Goal: Task Accomplishment & Management: Manage account settings

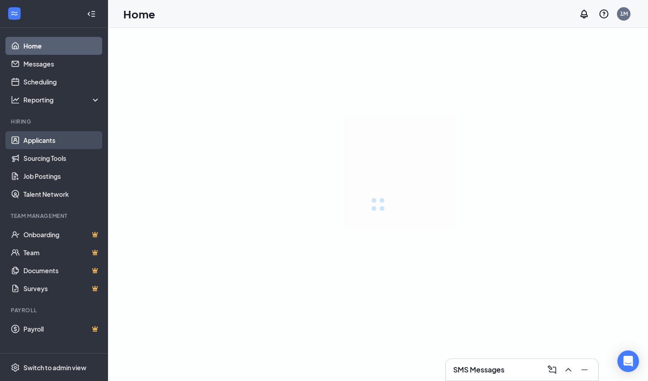
click at [42, 140] on link "Applicants" at bounding box center [61, 140] width 77 height 18
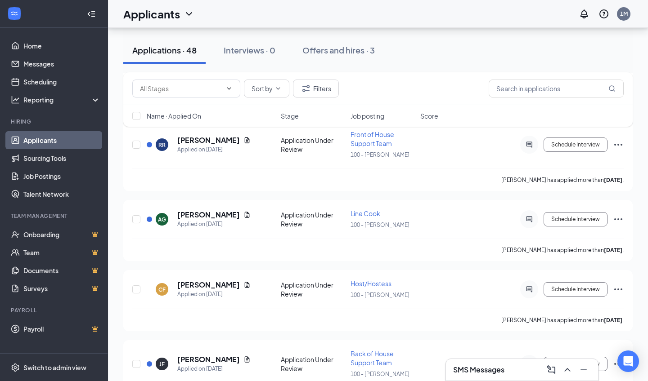
scroll to position [923, 0]
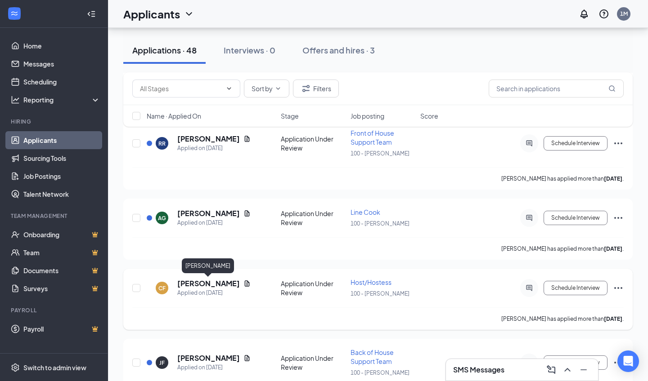
click at [206, 279] on h5 "[PERSON_NAME]" at bounding box center [208, 284] width 63 height 10
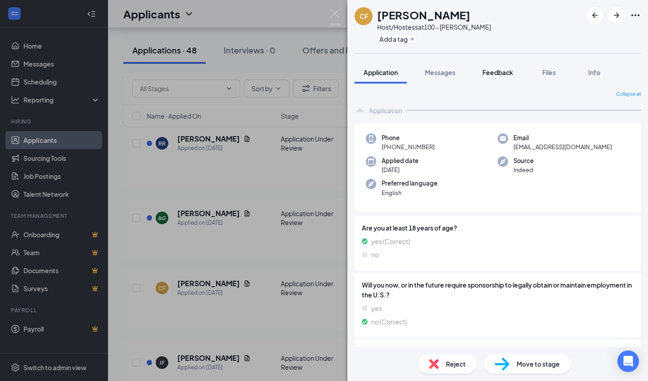
click at [503, 72] on span "Feedback" at bounding box center [497, 72] width 31 height 8
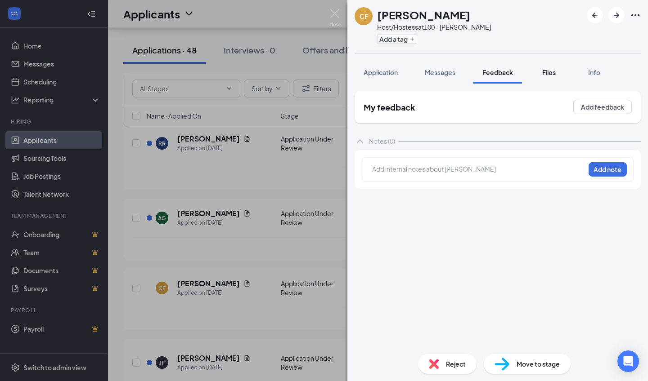
click at [543, 76] on span "Files" at bounding box center [548, 72] width 13 height 8
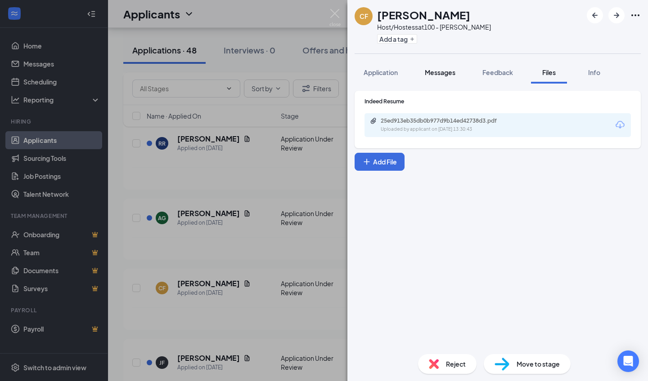
click at [445, 69] on span "Messages" at bounding box center [440, 72] width 31 height 8
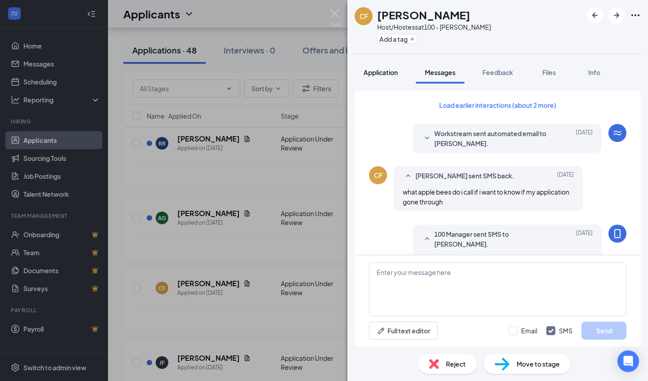
click at [377, 70] on span "Application" at bounding box center [380, 72] width 34 height 8
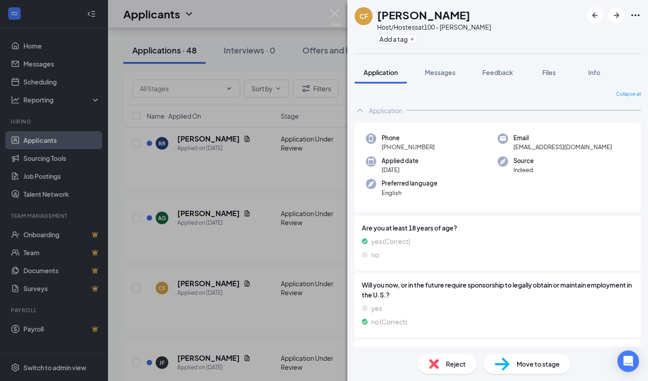
click at [325, 265] on div "CF [PERSON_NAME] Host/Hostess at 100 - [PERSON_NAME] Add a tag Application Mess…" at bounding box center [324, 190] width 648 height 381
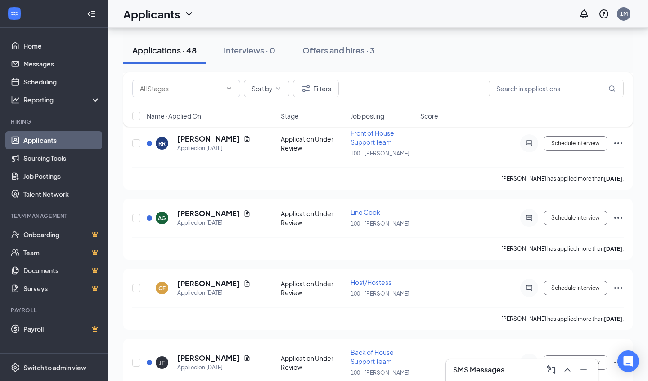
click at [516, 371] on div "SMS Messages" at bounding box center [522, 370] width 138 height 14
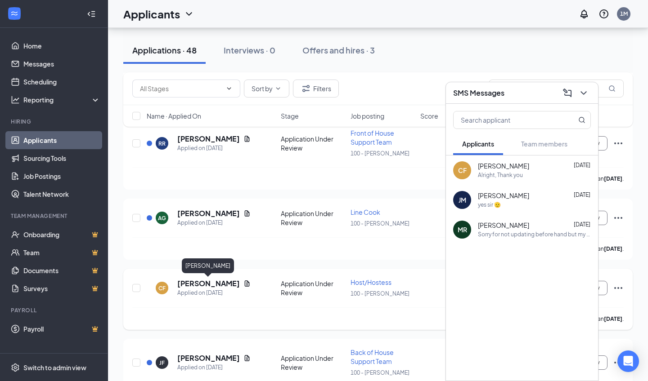
click at [199, 283] on h5 "[PERSON_NAME]" at bounding box center [208, 284] width 63 height 10
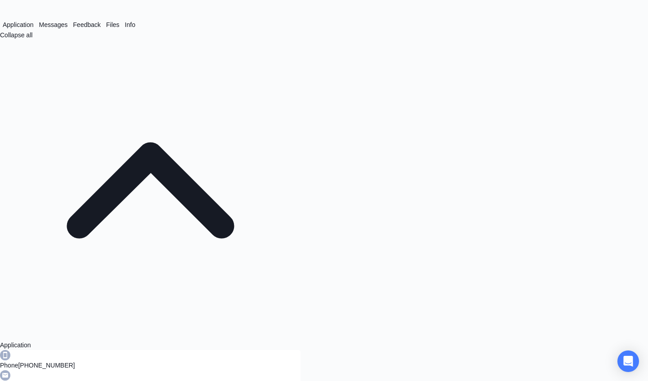
click at [59, 52] on icon "ChevronUp" at bounding box center [150, 190] width 300 height 300
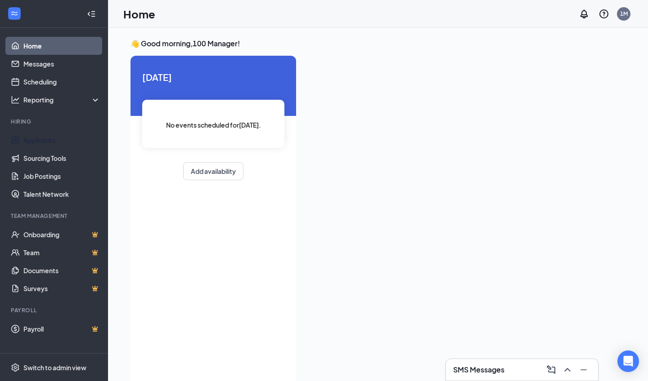
click at [32, 140] on link "Applicants" at bounding box center [61, 140] width 77 height 18
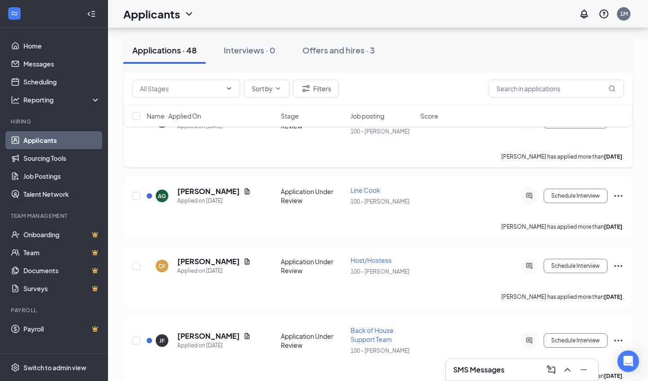
scroll to position [946, 0]
click at [201, 263] on h5 "[PERSON_NAME]" at bounding box center [208, 261] width 63 height 10
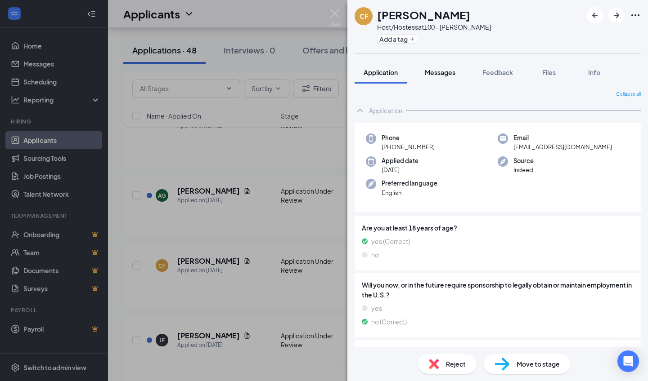
click at [448, 73] on span "Messages" at bounding box center [440, 72] width 31 height 8
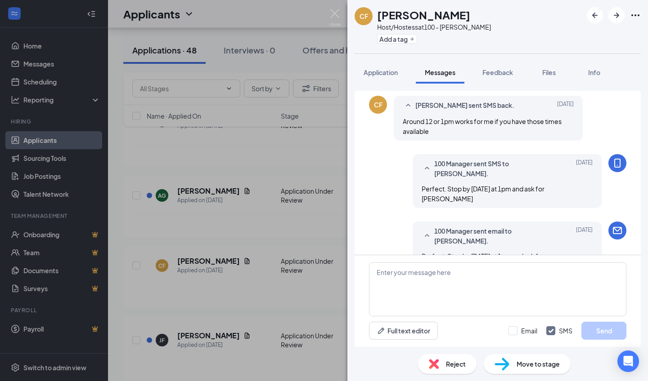
scroll to position [420, 0]
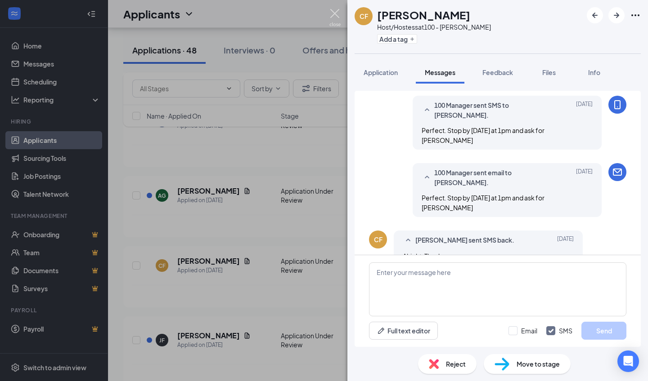
click at [336, 17] on img at bounding box center [334, 18] width 11 height 18
